Goal: Information Seeking & Learning: Find contact information

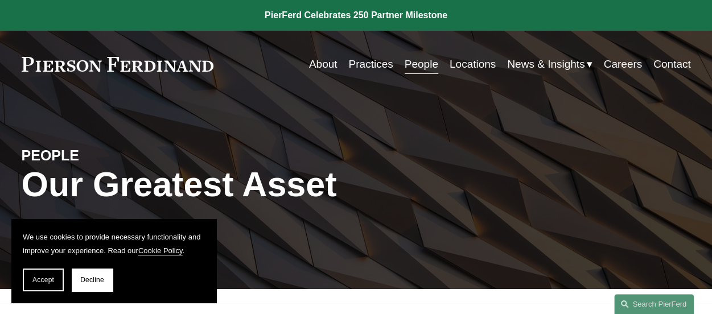
click at [423, 62] on link "People" at bounding box center [421, 64] width 34 height 22
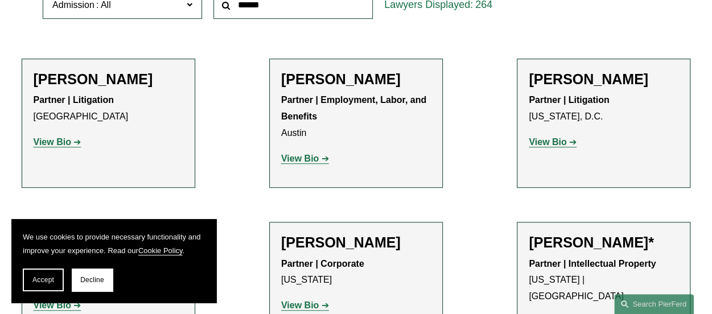
scroll to position [228, 0]
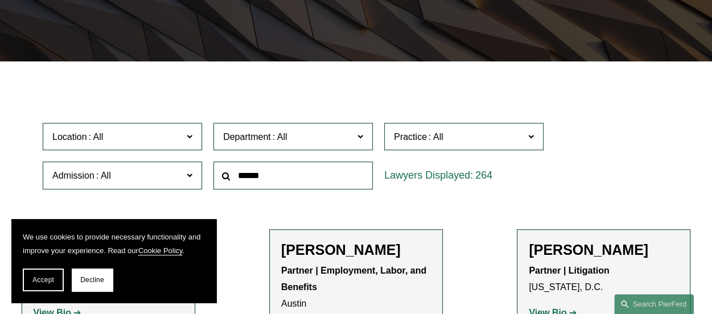
click at [265, 177] on input "text" at bounding box center [292, 176] width 159 height 28
type input "*******"
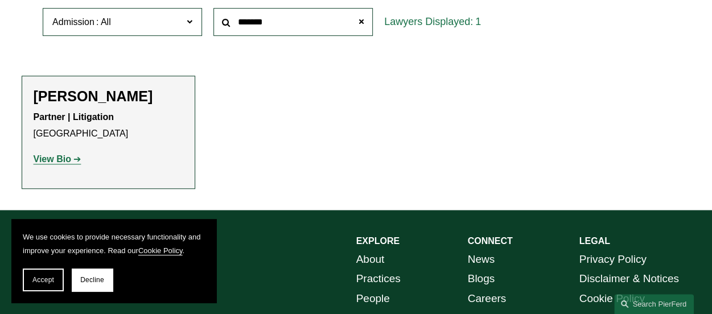
scroll to position [398, 0]
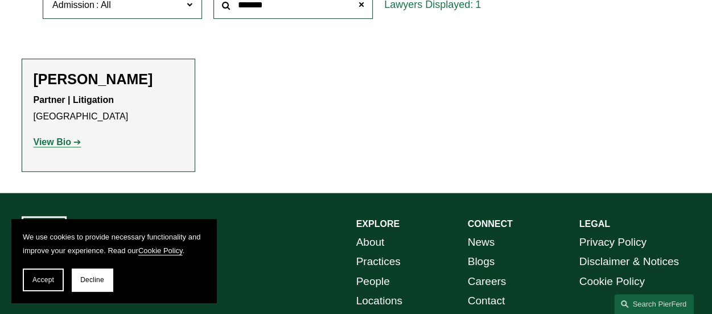
click at [63, 144] on strong "View Bio" at bounding box center [53, 142] width 38 height 10
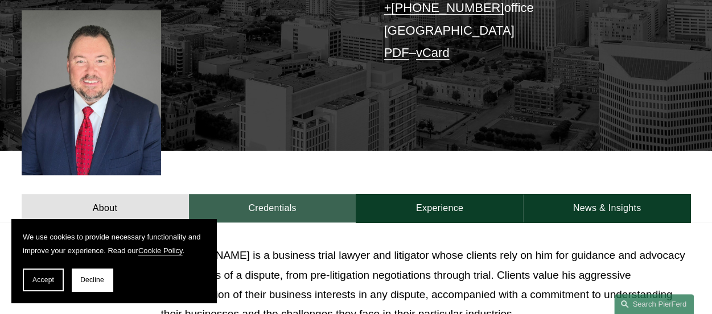
scroll to position [284, 0]
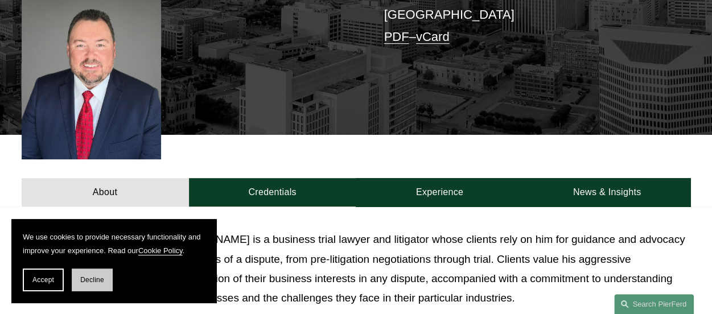
click at [93, 282] on span "Decline" at bounding box center [92, 280] width 24 height 8
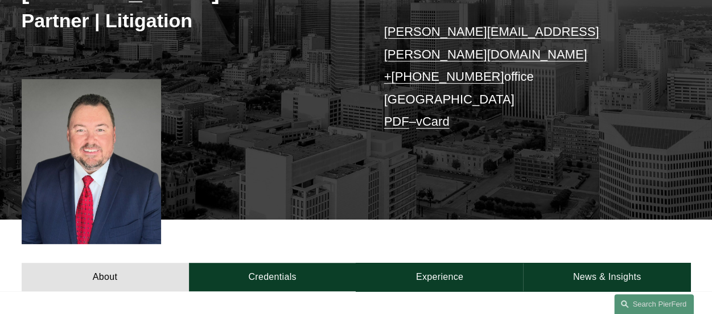
scroll to position [134, 0]
